Goal: Information Seeking & Learning: Learn about a topic

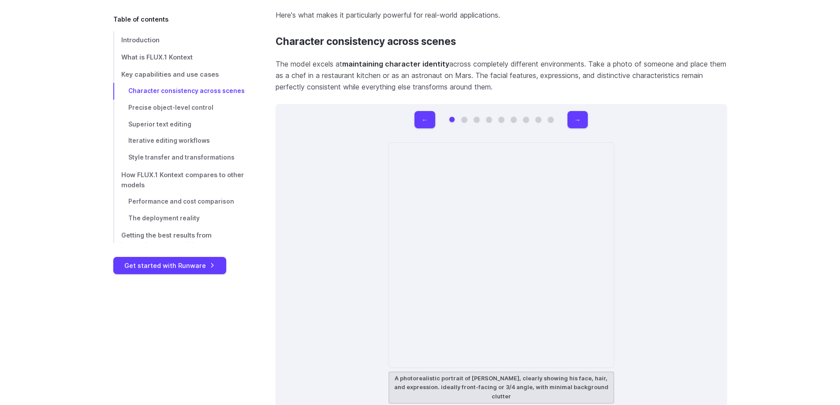
scroll to position [2558, 0]
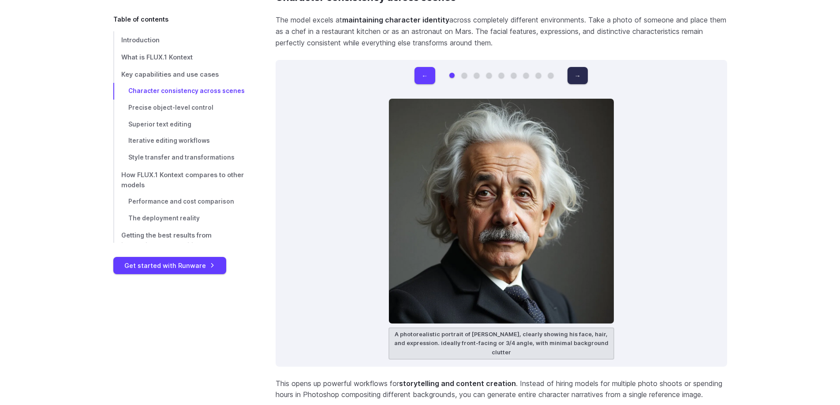
click at [578, 77] on button "→" at bounding box center [578, 75] width 20 height 17
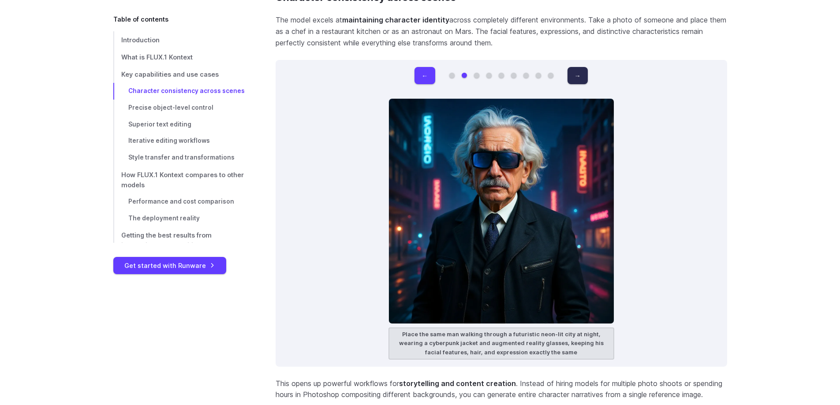
click at [578, 77] on button "→" at bounding box center [578, 75] width 20 height 17
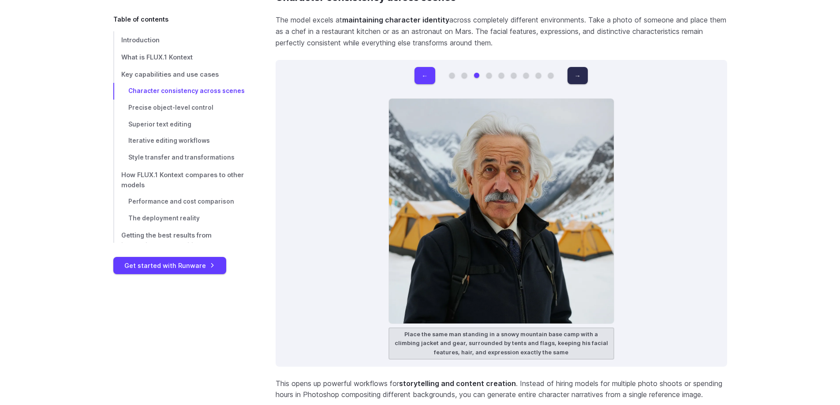
click at [578, 77] on button "→" at bounding box center [578, 75] width 20 height 17
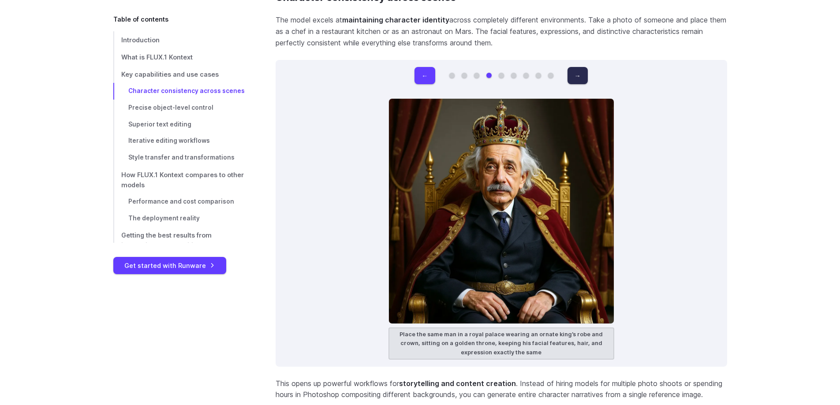
click at [578, 77] on button "→" at bounding box center [578, 75] width 20 height 17
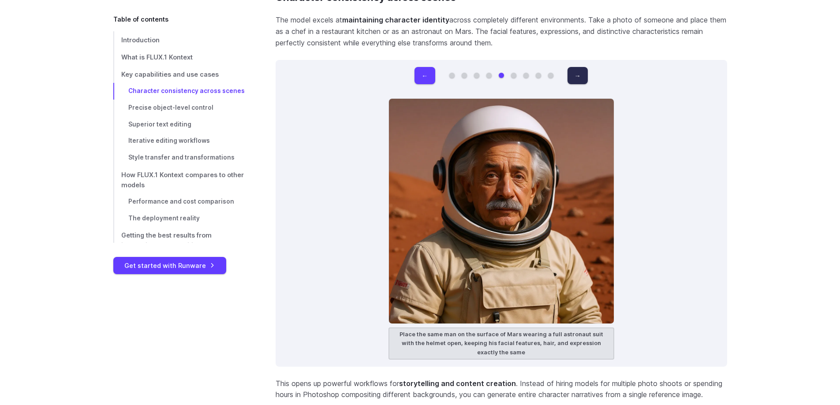
click at [578, 77] on button "→" at bounding box center [578, 75] width 20 height 17
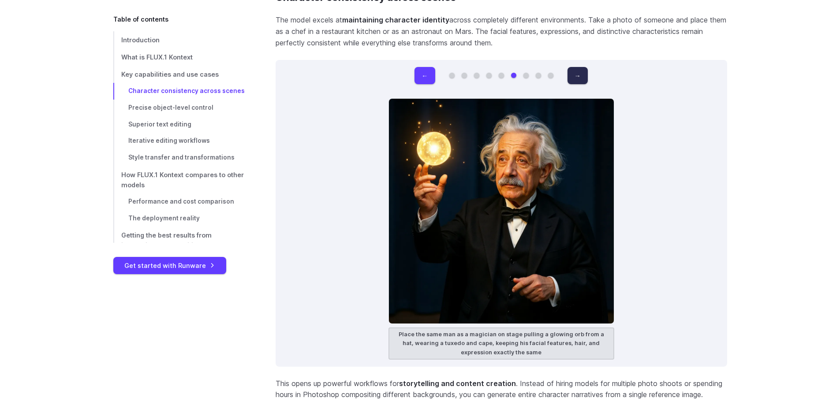
click at [578, 77] on button "→" at bounding box center [578, 75] width 20 height 17
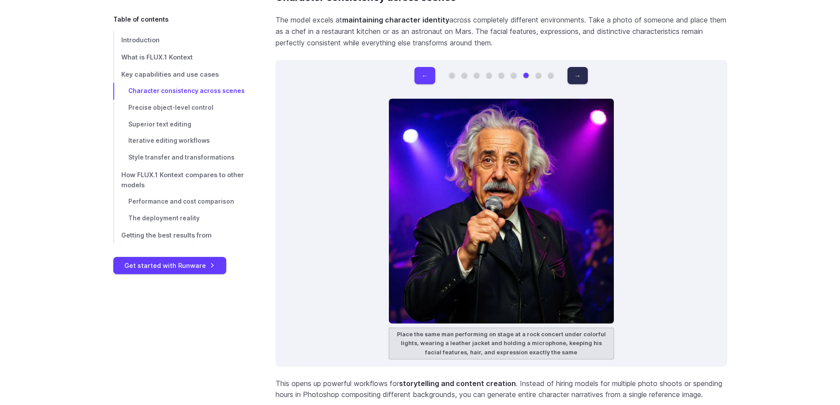
click at [578, 77] on button "→" at bounding box center [578, 75] width 20 height 17
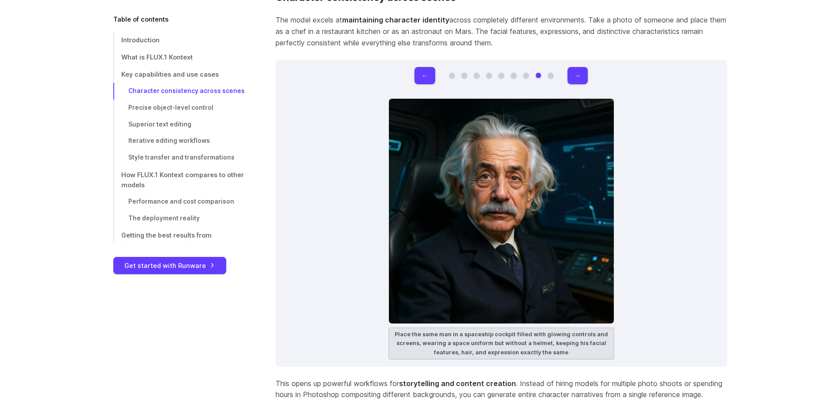
click at [588, 76] on div "← → A photorealistic portrait of [PERSON_NAME], clearly showing his face, hair,…" at bounding box center [502, 213] width 452 height 307
click at [419, 74] on button "←" at bounding box center [425, 75] width 20 height 17
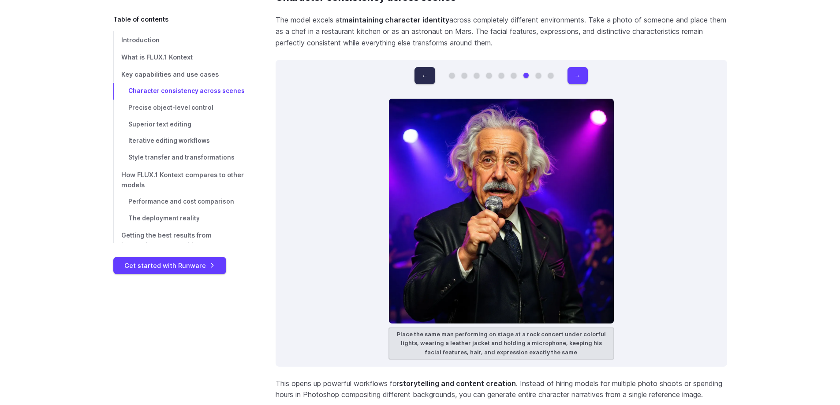
click at [422, 75] on button "←" at bounding box center [425, 75] width 20 height 17
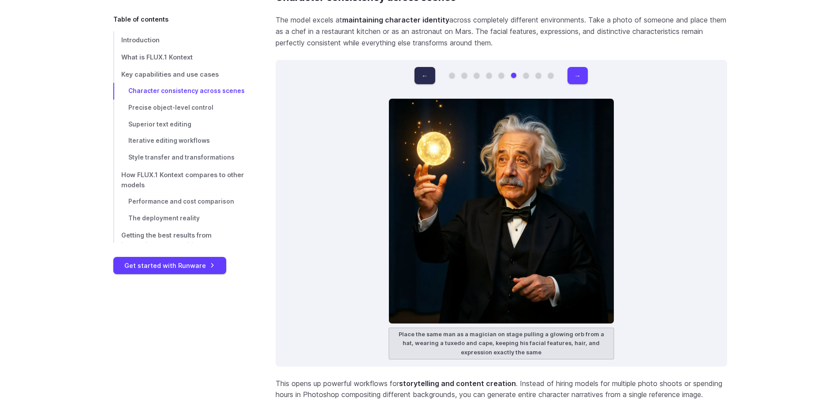
click at [422, 75] on button "←" at bounding box center [425, 75] width 20 height 17
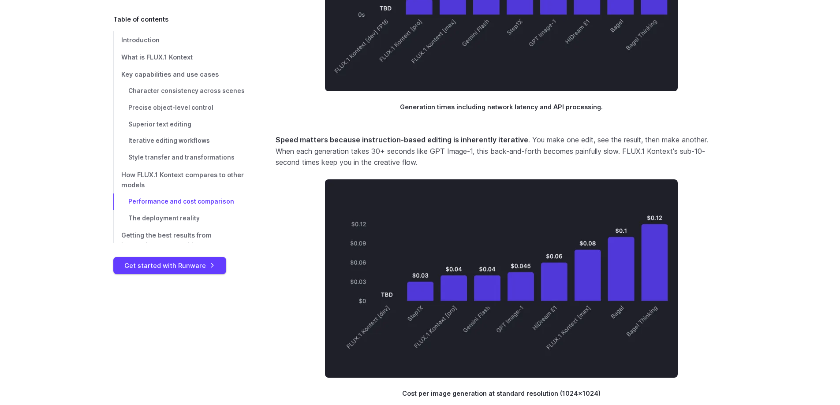
scroll to position [6880, 0]
